Goal: Obtain resource: Download file/media

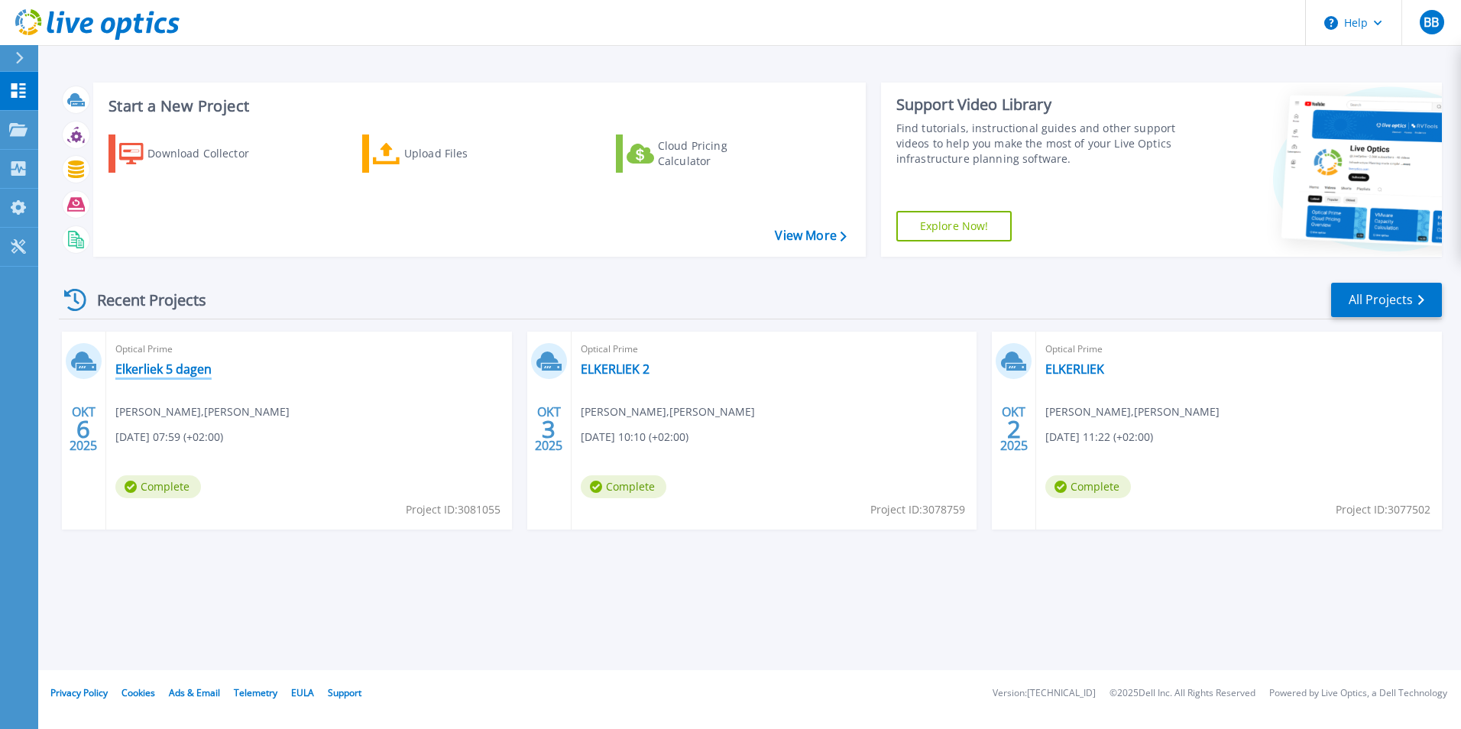
click at [165, 372] on link "Elkerliek 5 dagen" at bounding box center [163, 368] width 96 height 15
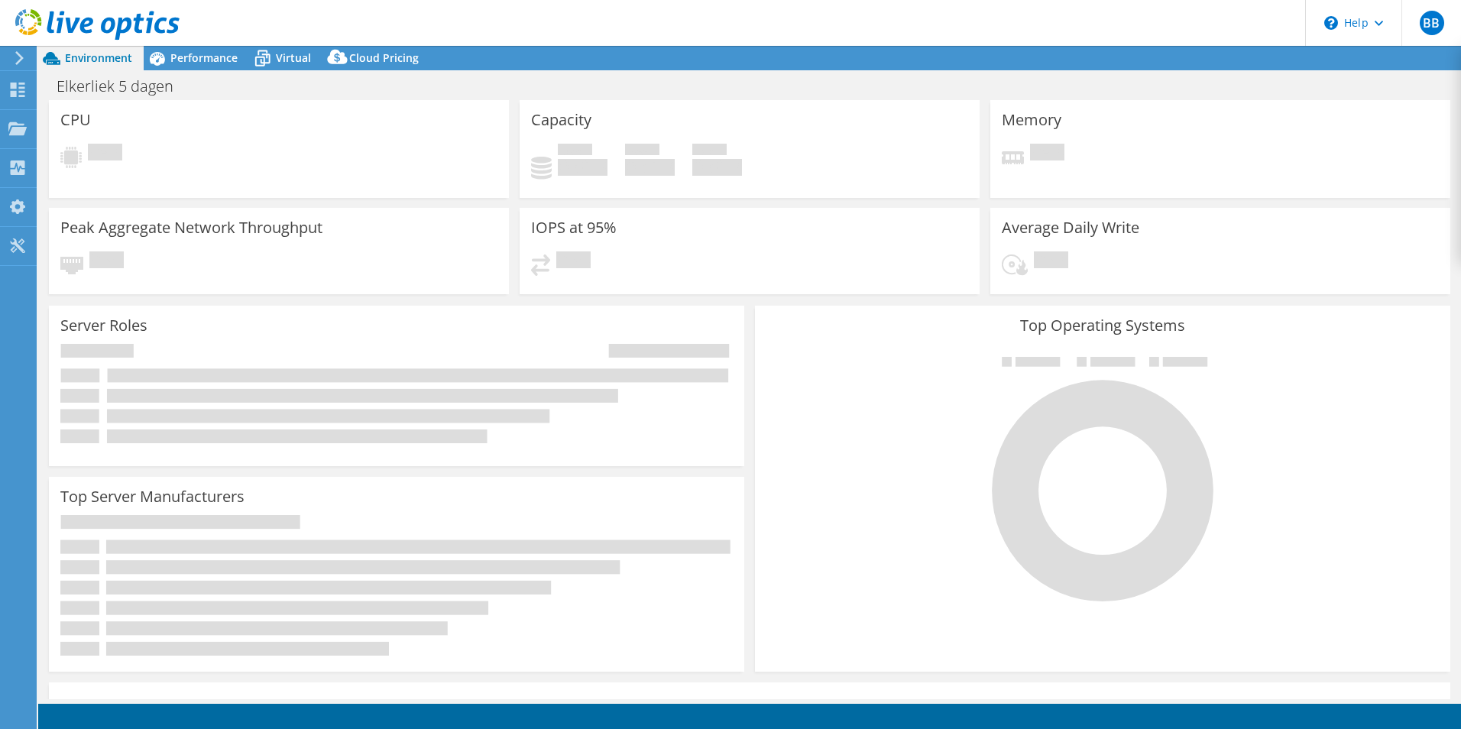
select select "EUFrankfurt"
select select "USD"
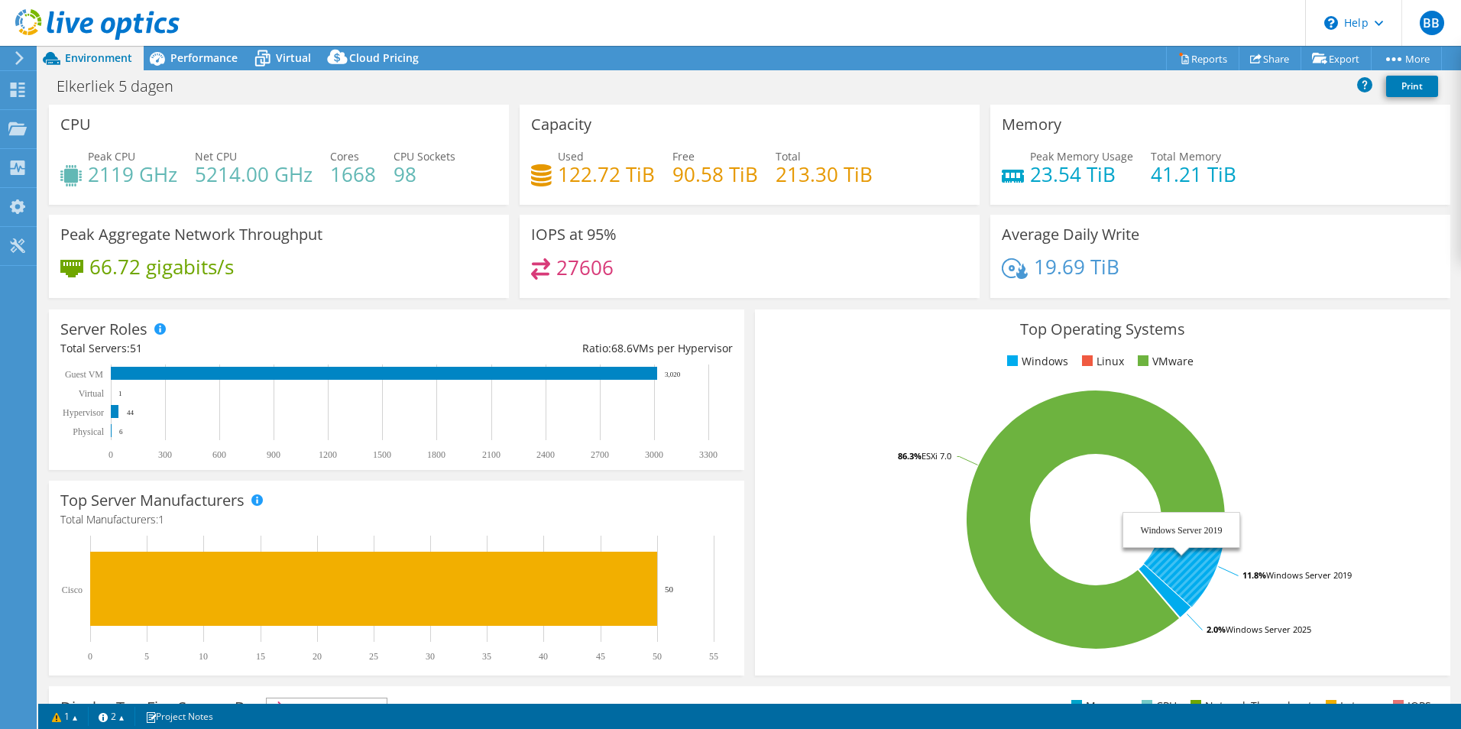
click at [1184, 571] on icon at bounding box center [1185, 564] width 82 height 88
click at [1310, 575] on tspan "Windows Server 2019" at bounding box center [1309, 574] width 86 height 11
click at [1197, 63] on link "Reports" at bounding box center [1202, 59] width 73 height 24
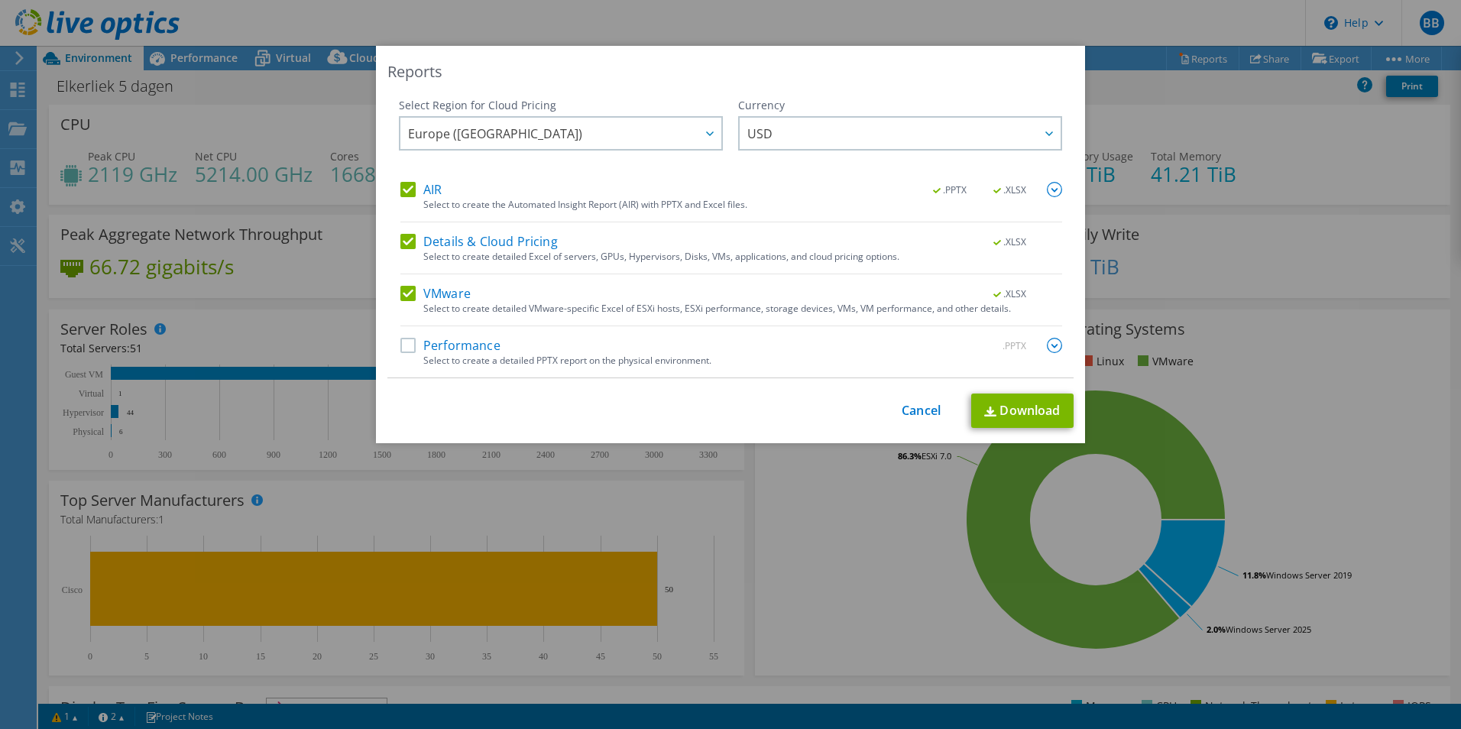
click at [400, 241] on label "Details & Cloud Pricing" at bounding box center [478, 241] width 157 height 15
click at [0, 0] on input "Details & Cloud Pricing" at bounding box center [0, 0] width 0 height 0
click at [400, 196] on label "AIR" at bounding box center [420, 189] width 41 height 15
click at [0, 0] on input "AIR" at bounding box center [0, 0] width 0 height 0
click at [1046, 407] on link "Download" at bounding box center [1022, 410] width 102 height 34
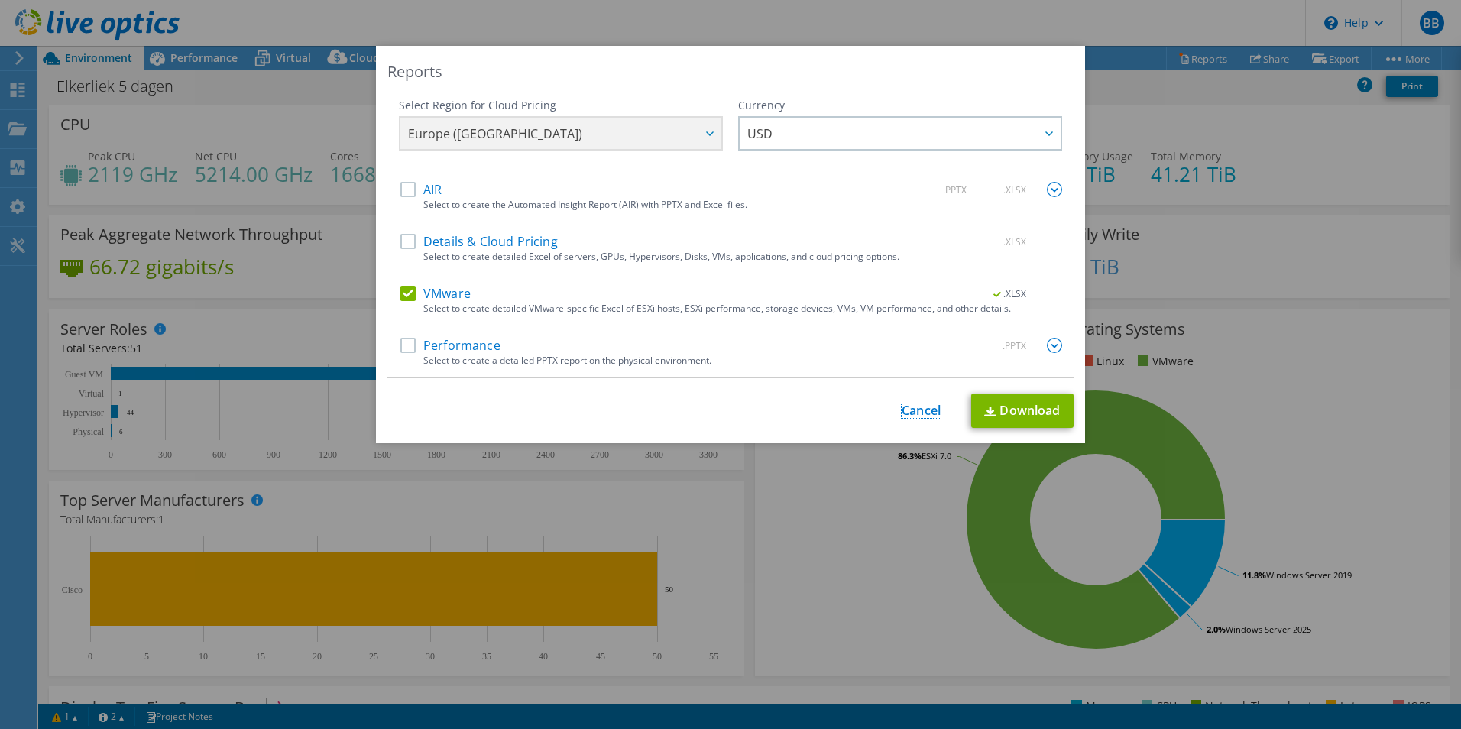
click at [903, 413] on link "Cancel" at bounding box center [921, 410] width 39 height 15
